Goal: Navigation & Orientation: Go to known website

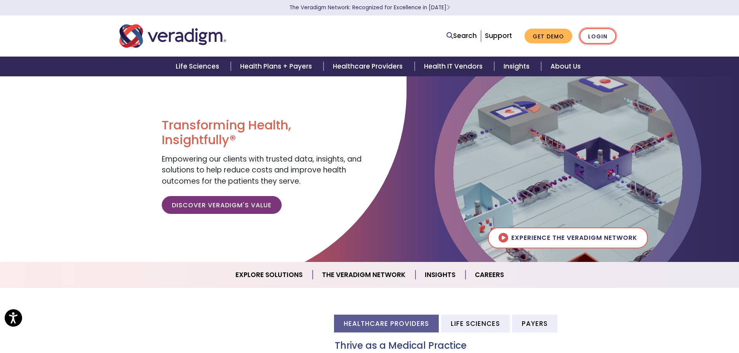
click at [589, 38] on link "Login" at bounding box center [598, 36] width 36 height 16
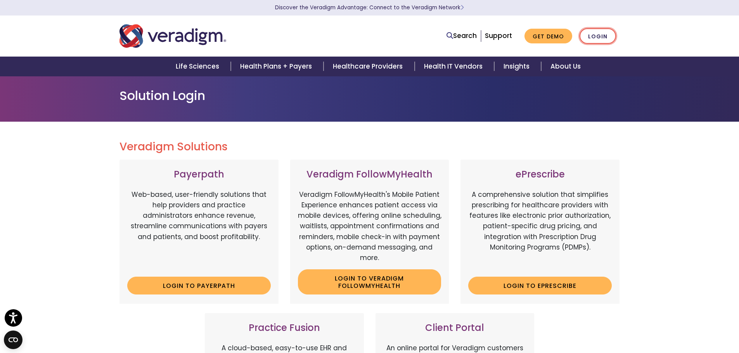
click at [589, 33] on link "Login" at bounding box center [598, 36] width 36 height 16
click at [591, 39] on link "Login" at bounding box center [598, 36] width 36 height 16
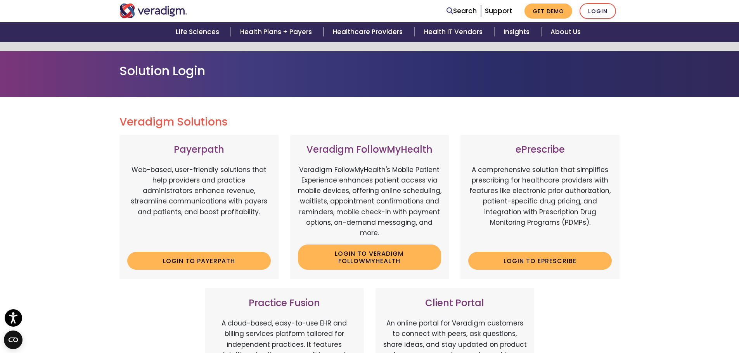
scroll to position [194, 0]
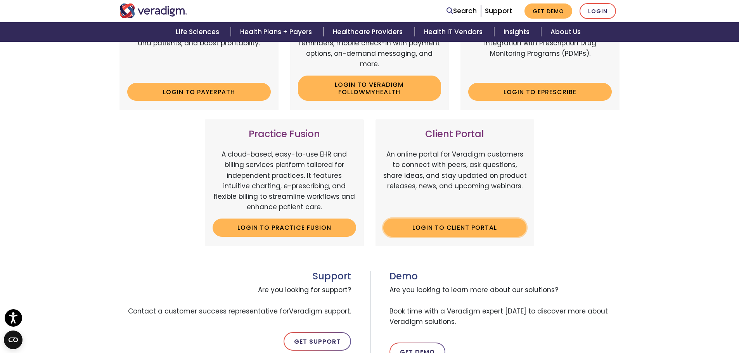
click at [506, 226] on link "Login to Client Portal" at bounding box center [455, 228] width 144 height 18
